Goal: Navigation & Orientation: Find specific page/section

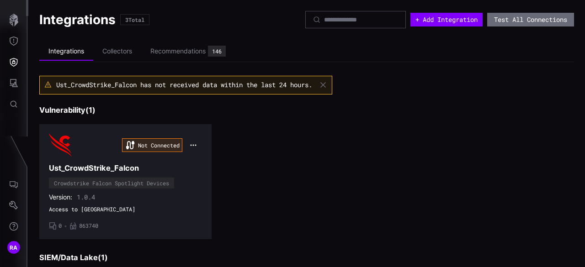
scroll to position [229, 0]
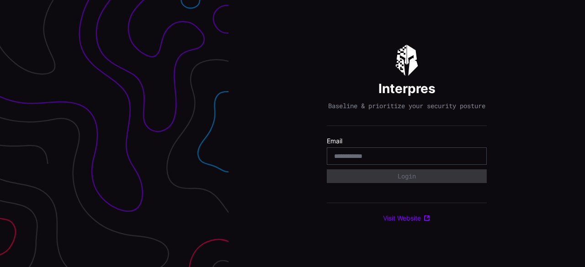
click at [385, 160] on input "email" at bounding box center [406, 156] width 145 height 8
type input "**********"
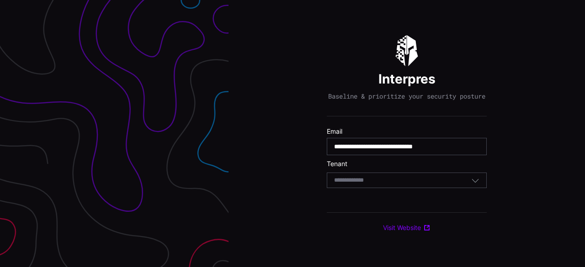
click at [412, 179] on div "Select Tenant" at bounding box center [407, 181] width 160 height 16
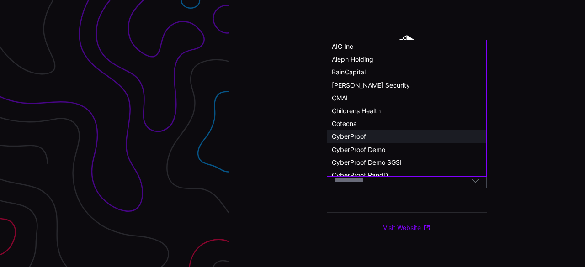
click at [371, 132] on div "CyberProof" at bounding box center [406, 136] width 159 height 13
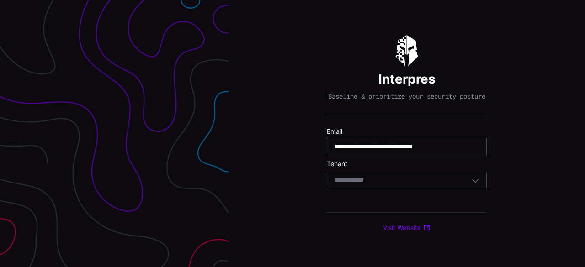
click at [384, 182] on div "Select Tenant" at bounding box center [402, 180] width 137 height 8
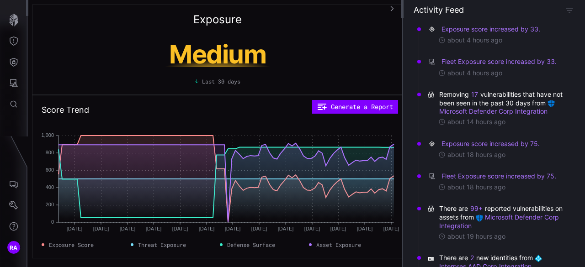
click at [47, 192] on icon "[DATE] Jun [DATE] Jun [DATE] Jun [DATE] [DATE] [DATE] [DATE] [DATE] [DATE] [DAT…" at bounding box center [218, 184] width 352 height 114
click at [16, 86] on icon "Attack Surface" at bounding box center [14, 83] width 8 height 8
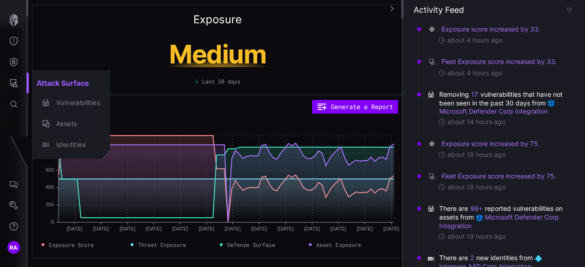
click at [16, 64] on div at bounding box center [292, 133] width 585 height 267
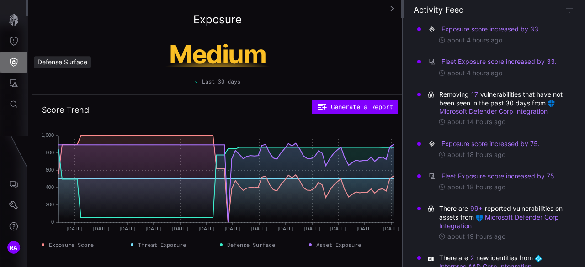
click at [16, 58] on icon "Defense Surface" at bounding box center [13, 62] width 9 height 9
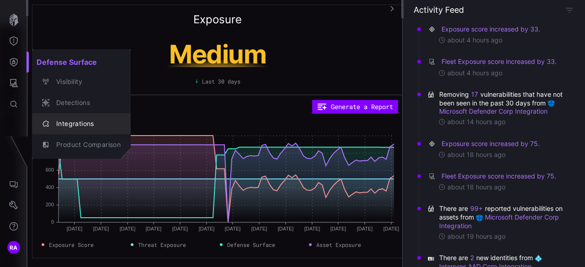
click at [86, 127] on div "Integrations" at bounding box center [86, 123] width 69 height 11
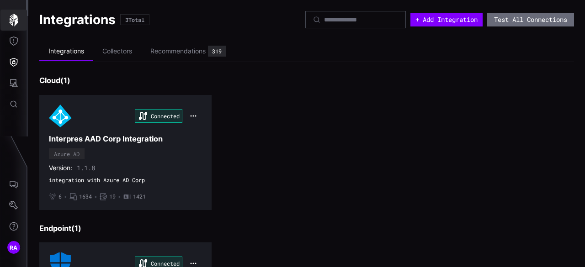
click at [11, 18] on icon "button" at bounding box center [13, 20] width 9 height 13
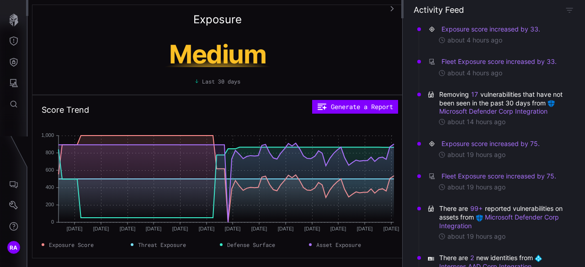
scroll to position [343, 0]
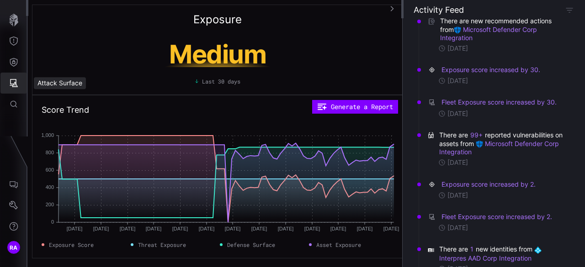
click at [14, 84] on icon "Attack Surface" at bounding box center [13, 83] width 9 height 9
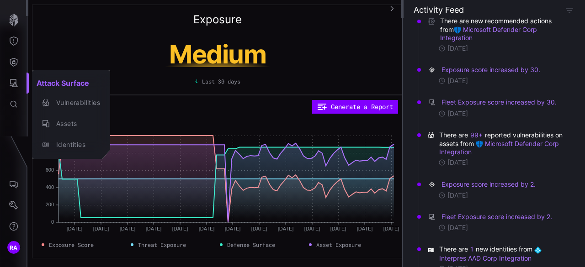
click at [14, 66] on div at bounding box center [292, 133] width 585 height 267
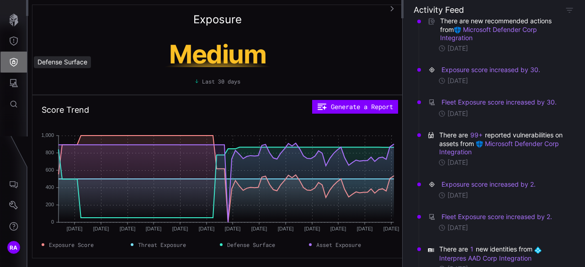
click at [13, 63] on icon "Defense Surface" at bounding box center [13, 62] width 9 height 9
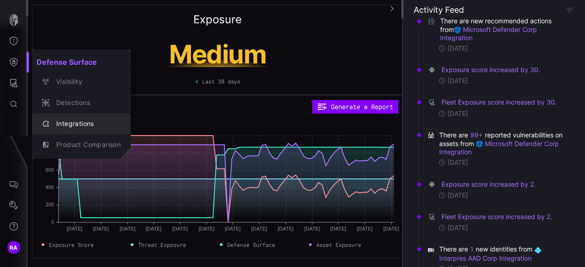
click at [73, 125] on div "Integrations" at bounding box center [86, 123] width 69 height 11
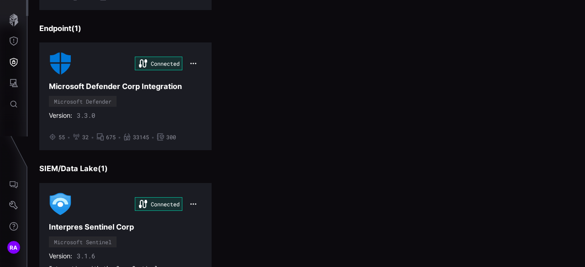
scroll to position [253, 0]
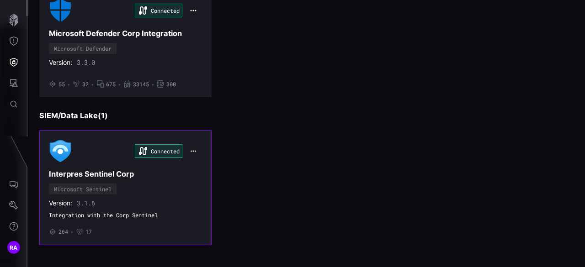
click at [191, 151] on icon "button" at bounding box center [193, 151] width 6 height 6
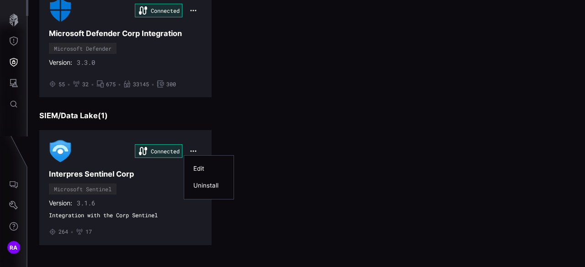
click at [204, 170] on div "Edit" at bounding box center [208, 169] width 31 height 8
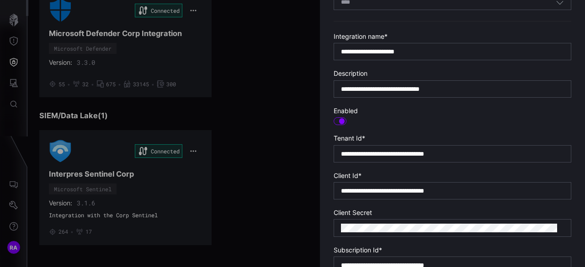
scroll to position [0, 0]
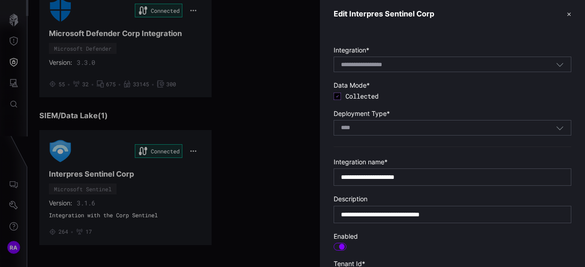
click at [14, 24] on div at bounding box center [292, 133] width 585 height 267
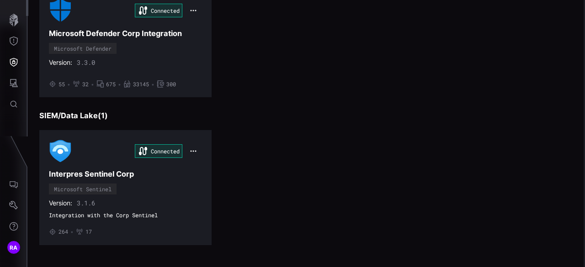
click at [14, 24] on div at bounding box center [292, 133] width 585 height 267
click at [14, 24] on icon "button" at bounding box center [13, 20] width 13 height 13
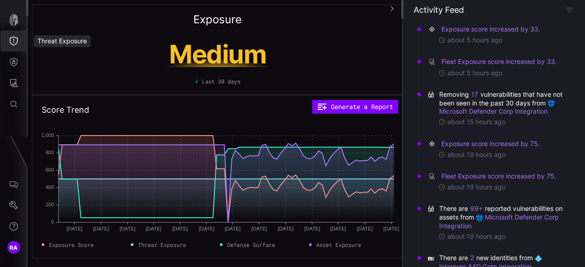
click at [17, 40] on icon "Threat Exposure" at bounding box center [14, 41] width 8 height 9
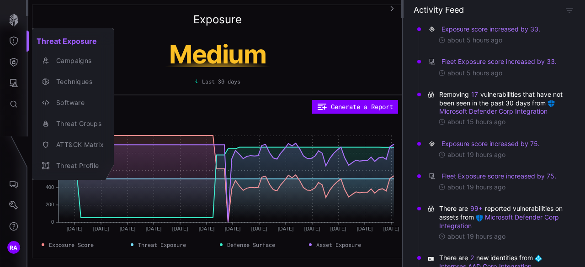
click at [16, 66] on div at bounding box center [292, 133] width 585 height 267
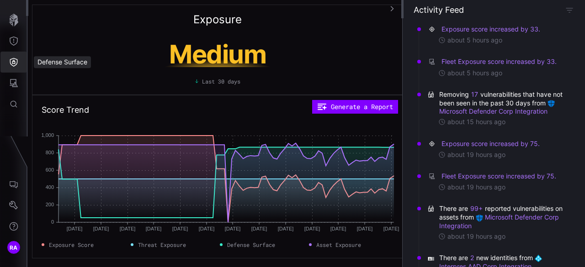
click at [16, 64] on icon "Defense Surface" at bounding box center [14, 62] width 8 height 9
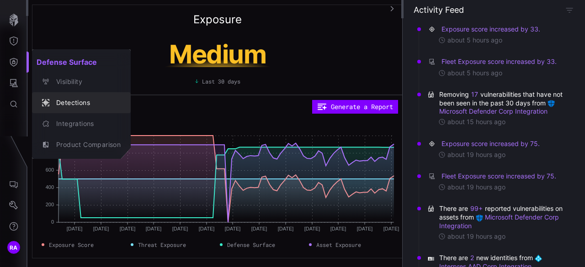
click at [68, 97] on div "Detections" at bounding box center [86, 102] width 69 height 11
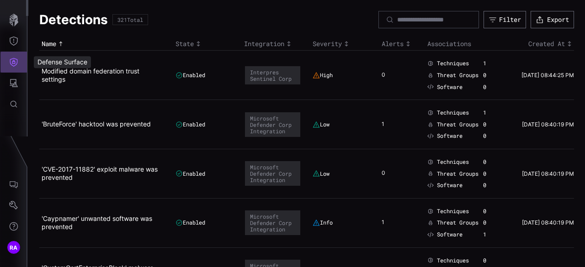
click at [16, 62] on icon "Defense Surface" at bounding box center [13, 62] width 9 height 9
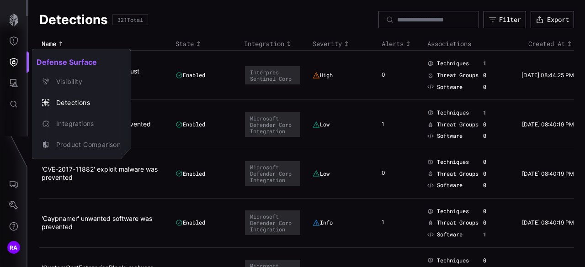
click at [16, 37] on div at bounding box center [292, 133] width 585 height 267
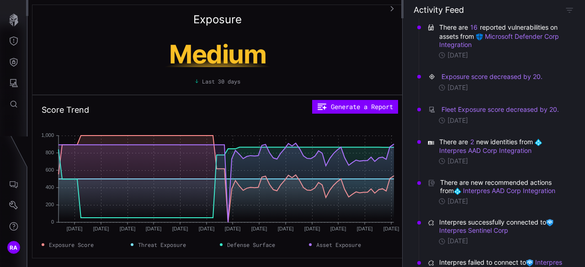
scroll to position [2449, 0]
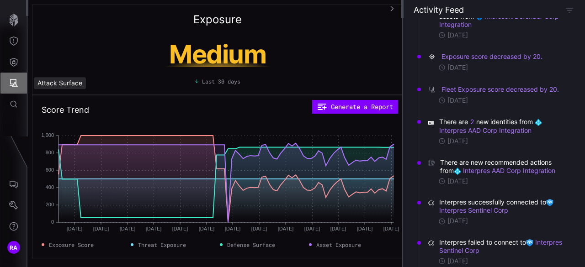
click at [15, 90] on button "Attack Surface" at bounding box center [13, 83] width 27 height 21
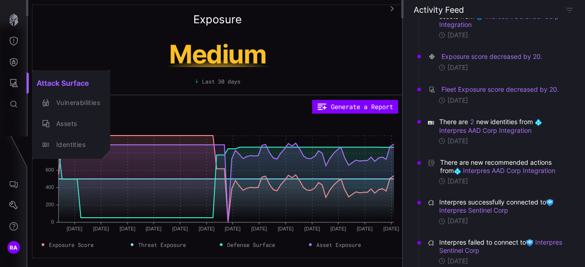
click at [16, 61] on div at bounding box center [292, 133] width 585 height 267
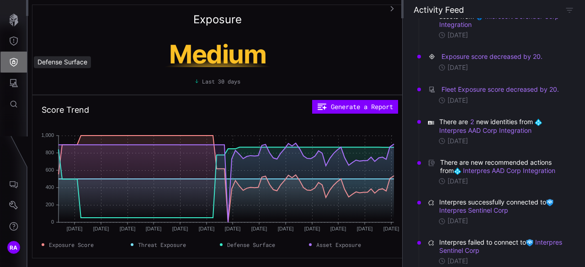
click at [16, 61] on icon "Defense Surface" at bounding box center [13, 62] width 9 height 9
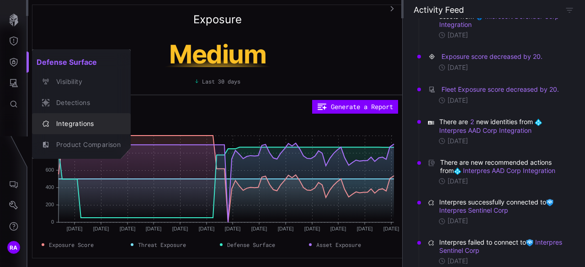
click at [80, 128] on div "Integrations" at bounding box center [86, 123] width 69 height 11
